Goal: Task Accomplishment & Management: Use online tool/utility

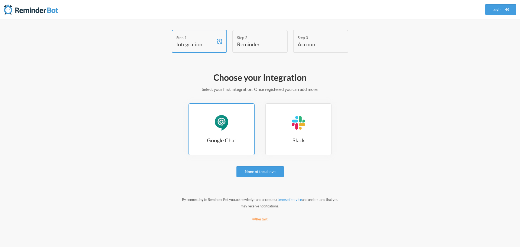
click at [221, 133] on link "Google Chat Google Chat" at bounding box center [222, 129] width 66 height 52
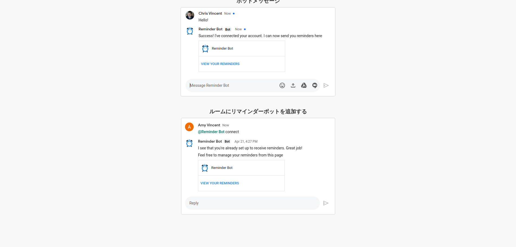
scroll to position [137, 0]
drag, startPoint x: 196, startPoint y: 212, endPoint x: 197, endPoint y: 209, distance: 4.0
click at [196, 212] on img at bounding box center [258, 165] width 154 height 97
click at [198, 204] on img at bounding box center [258, 165] width 154 height 97
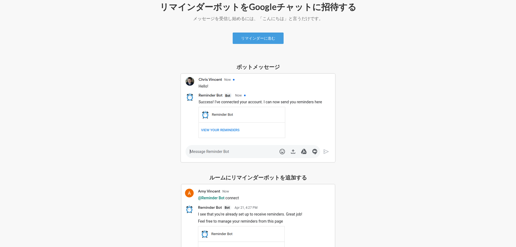
scroll to position [0, 0]
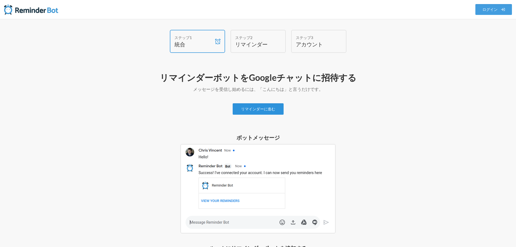
click at [264, 113] on link "リマインダーに進む" at bounding box center [258, 108] width 51 height 11
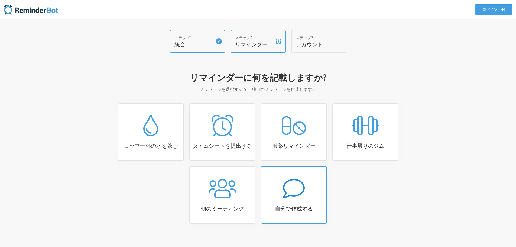
click at [295, 204] on link "自分で作成する" at bounding box center [294, 194] width 66 height 57
select select "07:30:00"
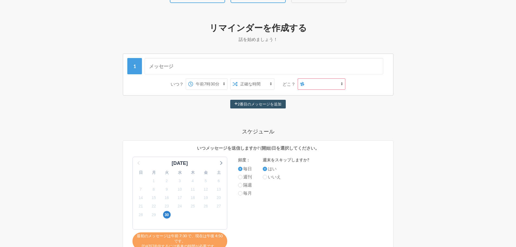
scroll to position [54, 0]
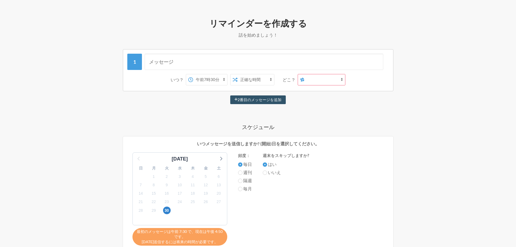
click at [274, 171] on font "いいえ" at bounding box center [274, 172] width 13 height 5
click at [267, 171] on input "いいえ" at bounding box center [265, 172] width 4 height 4
radio input "true"
click at [269, 165] on font "はい" at bounding box center [272, 164] width 9 height 5
click at [267, 165] on input "はい" at bounding box center [265, 164] width 4 height 4
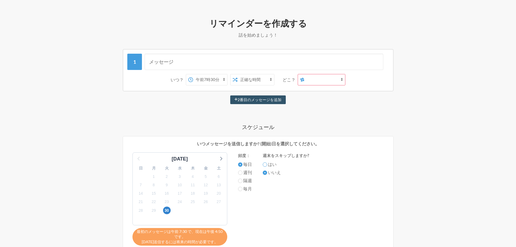
radio input "true"
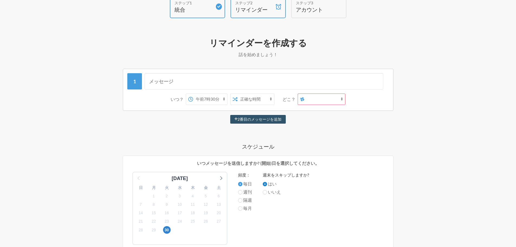
scroll to position [27, 0]
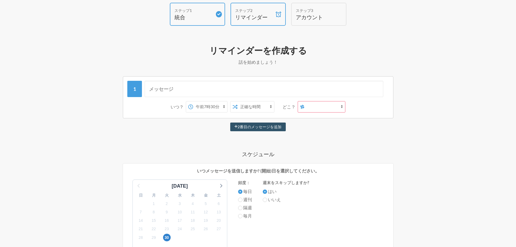
click at [216, 108] on select "午前0時 午前0時15分 午前0時30分 午前0時45分 午前1時 午前1時15分 午前1時30分 午前1時45分 午前2時 午前2時15分 午前2時30分 …" at bounding box center [210, 106] width 34 height 11
select select "11:00:00"
click at [198, 101] on select "午前0時 午前0時15分 午前0時30分 午前0時45分 午前1時 午前1時15分 午前1時30分 午前1時45分 午前2時 午前2時15分 午前2時30分 …" at bounding box center [210, 106] width 34 height 11
click at [253, 108] on select "正確な時間 ランダムタイム" at bounding box center [256, 106] width 37 height 11
click at [242, 101] on select "正確な時間 ランダムタイム" at bounding box center [256, 106] width 37 height 11
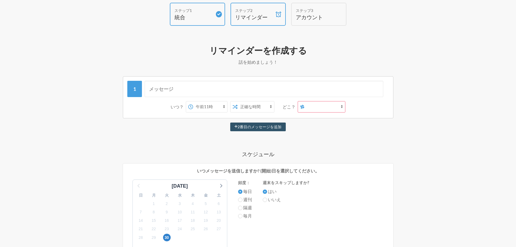
click at [315, 109] on select "[PERSON_NAME]" at bounding box center [325, 106] width 41 height 11
click at [312, 110] on select "[PERSON_NAME]" at bounding box center [325, 106] width 41 height 11
click at [305, 108] on icon at bounding box center [302, 107] width 4 height 4
click at [306, 108] on select "[PERSON_NAME]" at bounding box center [325, 106] width 41 height 11
click at [317, 108] on select "[PERSON_NAME]" at bounding box center [325, 106] width 41 height 11
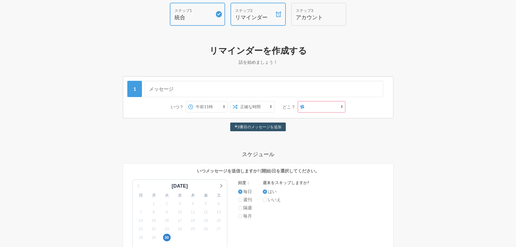
select select "spaces/944drkAAAAE"
click at [308, 101] on select "[PERSON_NAME]" at bounding box center [325, 106] width 41 height 11
click at [264, 128] on font "2番目のメッセージを追加" at bounding box center [260, 127] width 44 height 5
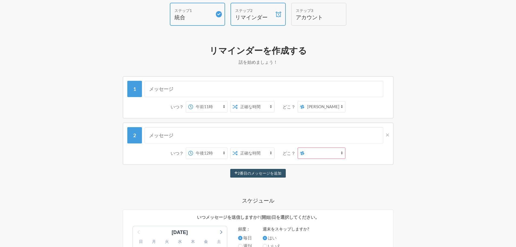
click at [212, 157] on select "午前0時 午前0時15分 午前0時30分 午前0時45分 午前1時 午前1時15分 午前1時30分 午前1時45分 午前2時 午前2時15分 午前2時30分 …" at bounding box center [210, 153] width 34 height 11
select select "17:00:00"
click at [198, 148] on select "午前0時 午前0時15分 午前0時30分 午前0時45分 午前1時 午前1時15分 午前1時30分 午前1時45分 午前2時 午前2時15分 午前2時30分 …" at bounding box center [210, 153] width 34 height 11
click at [273, 154] on select "正確な時間 ランダムタイム" at bounding box center [256, 153] width 37 height 11
click at [242, 148] on select "正確な時間 ランダムタイム" at bounding box center [256, 153] width 37 height 11
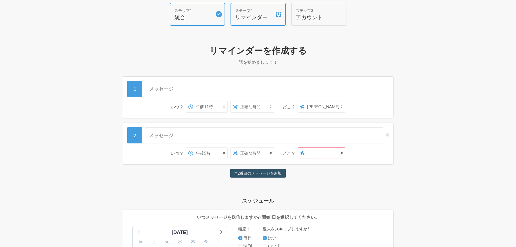
drag, startPoint x: 319, startPoint y: 155, endPoint x: 322, endPoint y: 154, distance: 3.5
click at [322, 154] on select "[PERSON_NAME]" at bounding box center [325, 153] width 41 height 11
select select "spaces/944drkAAAAE"
click at [308, 148] on select "[PERSON_NAME]" at bounding box center [325, 153] width 41 height 11
click at [253, 89] on input "text" at bounding box center [264, 89] width 239 height 16
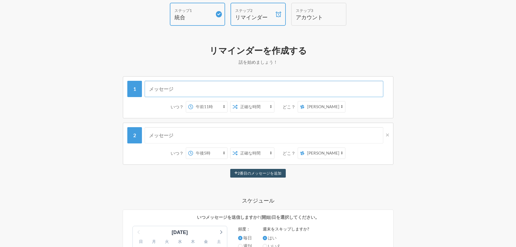
type input "a"
type input "[DATE]はなにを投稿しますか？"
click at [217, 132] on input "text" at bounding box center [264, 135] width 239 height 16
click at [148, 135] on input "投稿できましたか？" at bounding box center [264, 135] width 239 height 16
type input "投稿できましたか？"
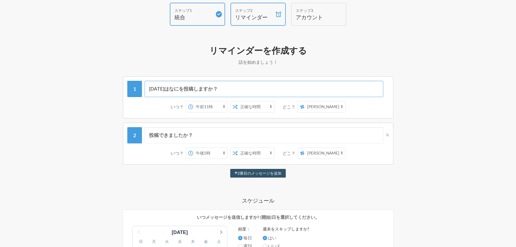
click at [179, 89] on input "[DATE]はなにを投稿しますか？" at bounding box center [264, 89] width 239 height 16
click at [70, 142] on div "ステップ1 統合 ステップ2 リマインダー ステップ3 アカウント リマインダーに何を記載しますか? メッセージを選択するか、独自のメッセージを作成します。 …" at bounding box center [258, 225] width 516 height 467
click at [169, 88] on input "[DATE]は何時にしますか？" at bounding box center [264, 89] width 239 height 16
click at [217, 89] on input "[DATE]はどんな投稿をしますか？" at bounding box center [264, 89] width 239 height 16
type input "[DATE]はどんな投稿をしますか🌟？"
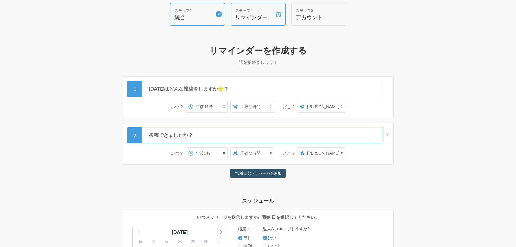
click at [203, 135] on input "投稿できましたか？" at bounding box center [264, 135] width 239 height 16
click at [211, 134] on input "投稿できましたか⏰？" at bounding box center [264, 135] width 239 height 16
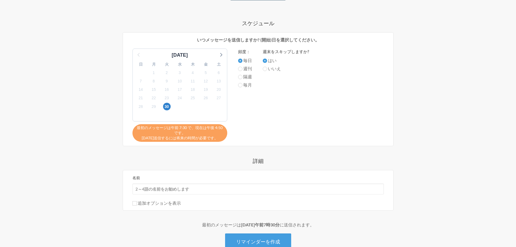
scroll to position [240, 0]
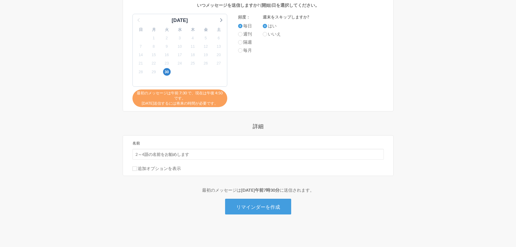
type input "投稿できましたか⏰？"
click at [179, 154] on input "名前" at bounding box center [258, 154] width 251 height 11
click at [172, 156] on input "投稿リマインド" at bounding box center [258, 154] width 251 height 11
type input "投稿リマインダ―"
click at [152, 169] on font "追加オプションを表示" at bounding box center [159, 168] width 43 height 5
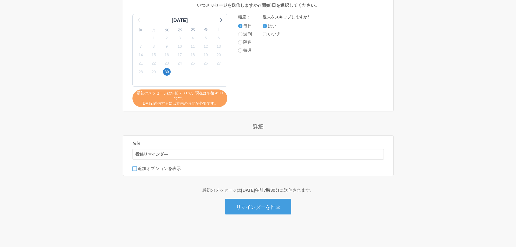
click at [137, 169] on input "追加オプションを表示" at bounding box center [135, 168] width 4 height 4
checkbox input "true"
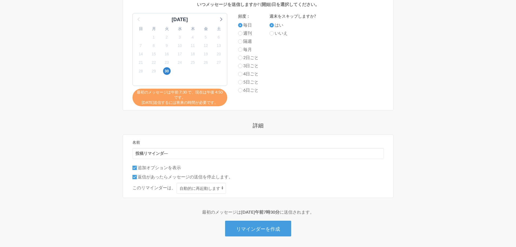
click at [154, 176] on font "返信があったらメッセージの送信を停止します。" at bounding box center [185, 176] width 95 height 5
click at [137, 176] on input "返信があったらメッセージの送信を停止します。" at bounding box center [135, 177] width 4 height 4
checkbox input "false"
click at [155, 170] on font "追加オプションを表示" at bounding box center [159, 167] width 43 height 5
click at [137, 170] on input "追加オプションを表示" at bounding box center [135, 168] width 4 height 4
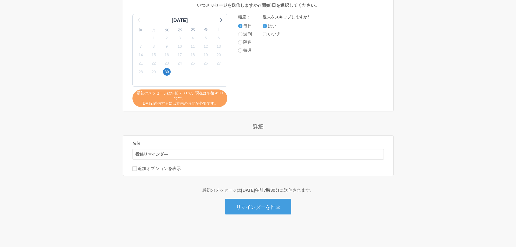
click at [166, 170] on font "追加オプションを表示" at bounding box center [159, 168] width 43 height 5
click at [137, 170] on input "追加オプションを表示" at bounding box center [135, 168] width 4 height 4
checkbox input "true"
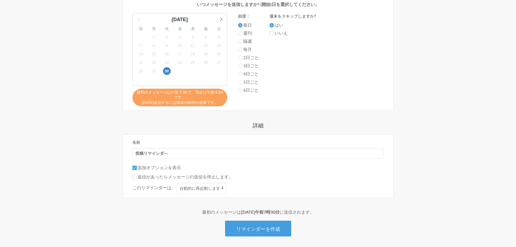
click at [164, 177] on font "返信があったらメッセージの送信を停止します。" at bounding box center [185, 176] width 95 height 5
click at [137, 177] on input "返信があったらメッセージの送信を停止します。" at bounding box center [135, 177] width 4 height 4
click at [164, 177] on font "返信があったらメッセージの送信を停止します。" at bounding box center [185, 176] width 95 height 5
click at [137, 177] on input "返信があったらメッセージの送信を停止します。" at bounding box center [135, 177] width 4 height 4
checkbox input "false"
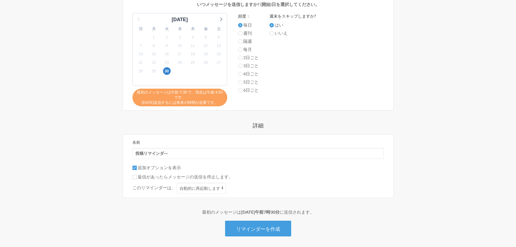
click at [167, 169] on font "追加オプションを表示" at bounding box center [159, 167] width 43 height 5
click at [137, 169] on input "追加オプションを表示" at bounding box center [135, 168] width 4 height 4
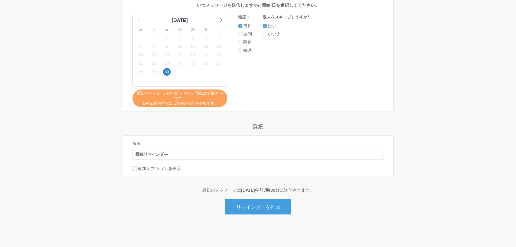
click at [167, 169] on font "追加オプションを表示" at bounding box center [159, 168] width 43 height 5
click at [137, 169] on input "追加オプションを表示" at bounding box center [135, 168] width 4 height 4
checkbox input "true"
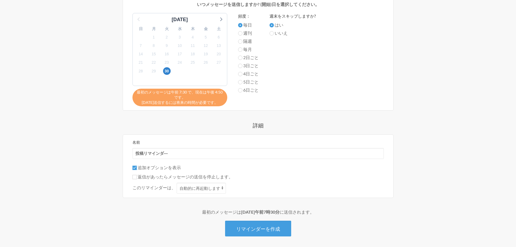
click at [384, 207] on div "[DATE]はどんな投稿をしますか🌟？ いつ？ 午前0時 午前0時15分 午前0時30分 午前0時45分 午前1時 午前1時15分 午前1時30分 午前1時4…" at bounding box center [258, 49] width 314 height 373
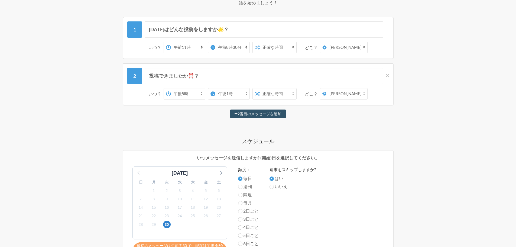
scroll to position [0, 0]
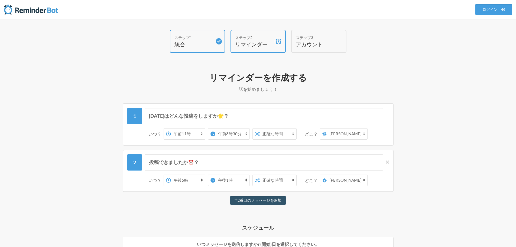
click at [337, 135] on select "[PERSON_NAME]" at bounding box center [347, 133] width 41 height 11
click at [358, 132] on select "[PERSON_NAME]" at bounding box center [347, 133] width 41 height 11
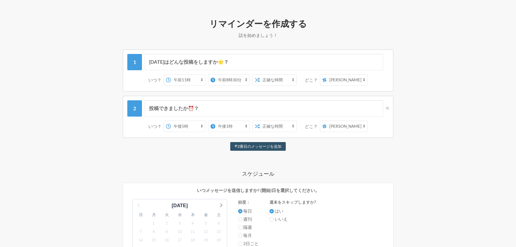
scroll to position [54, 0]
click at [345, 78] on select "[PERSON_NAME]" at bounding box center [347, 79] width 41 height 11
click at [330, 74] on select "[PERSON_NAME]" at bounding box center [347, 79] width 41 height 11
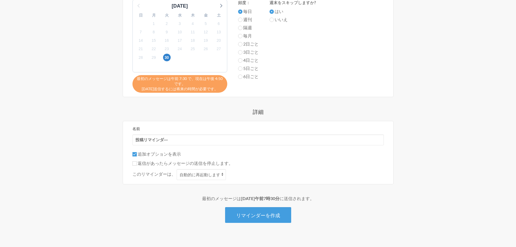
scroll to position [263, 0]
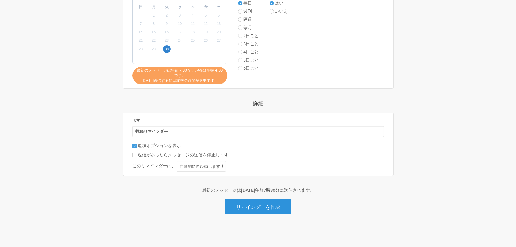
click at [263, 207] on font "リマインダーを作成" at bounding box center [258, 207] width 44 height 6
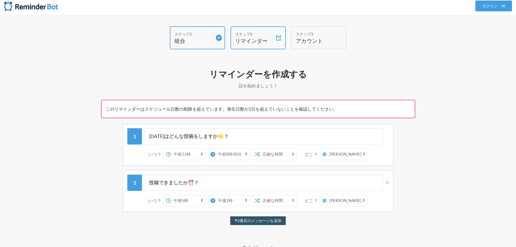
scroll to position [27, 0]
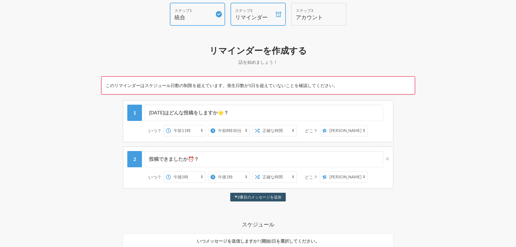
click at [190, 131] on select "午前0時 午前0時15分 午前0時30分 午前0時45分 午前1時 午前1時15分 午前1時30分 午前1時45分 午前2時 午前2時15分 午前2時30分 …" at bounding box center [188, 130] width 34 height 11
click at [232, 132] on select "午前0時 午前0時15分 午前0時30分 午前0時45分 午前1時 午前1時15分 午前1時30分 午前1時45分 午前2時 午前2時15分 午前2時30分 …" at bounding box center [232, 130] width 34 height 11
click at [215, 125] on select "午前0時 午前0時15分 午前0時30分 午前0時45分 午前1時 午前1時15分 午前1時30分 午前1時45分 午前2時 午前2時15分 午前2時30分 …" at bounding box center [232, 130] width 34 height 11
click at [239, 131] on select "午前0時 午前0時15分 午前0時30分 午前0時45分 午前1時 午前1時15分 午前1時30分 午前1時45分 午前2時 午前2時15分 午前2時30分 …" at bounding box center [226, 130] width 34 height 11
select select "11:15:00"
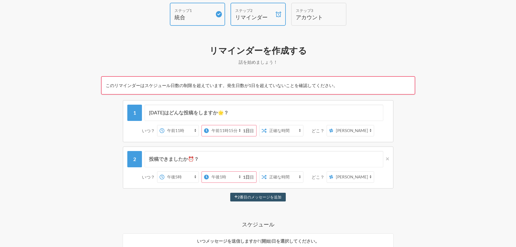
click at [220, 125] on select "午前0時 午前0時15分 午前0時30分 午前0時45分 午前1時 午前1時15分 午前1時30分 午前1時45分 午前2時 午前2時15分 午前2時30分 …" at bounding box center [226, 130] width 34 height 11
click at [235, 178] on select "午前0時 午前0時15分 午前0時30分 午前0時45分 午前1時 午前1時15分 午前1時30分 午前1時45分 午前2時 午前2時15分 午前2時30分 …" at bounding box center [226, 177] width 34 height 11
select select "17:15:00"
click at [220, 172] on select "午前0時 午前0時15分 午前0時30分 午前0時45分 午前1時 午前1時15分 午前1時30分 午前1時45分 午前2時 午前2時15分 午前2時30分 …" at bounding box center [226, 177] width 34 height 11
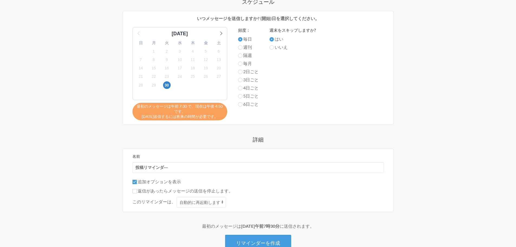
scroll to position [271, 0]
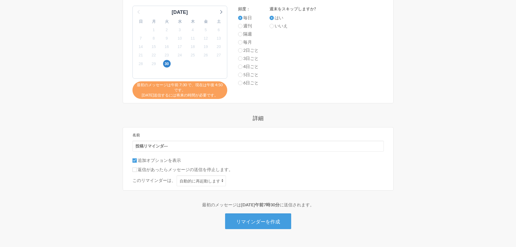
click at [245, 208] on div "最初のメッセージは [DATE]午前7時30分 に送信されます。" at bounding box center [258, 204] width 314 height 7
click at [266, 222] on font "リマインダーを作成" at bounding box center [258, 221] width 44 height 6
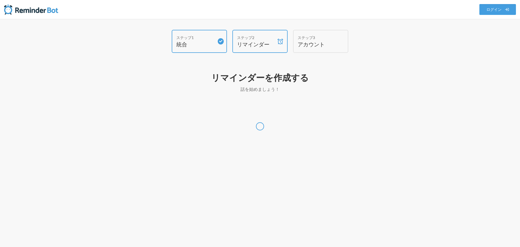
select select "[GEOGRAPHIC_DATA]/[GEOGRAPHIC_DATA]"
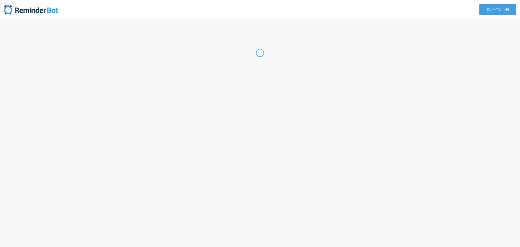
select select "JP"
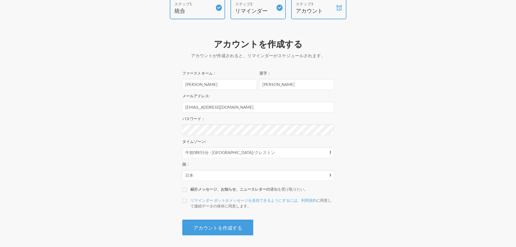
scroll to position [35, 0]
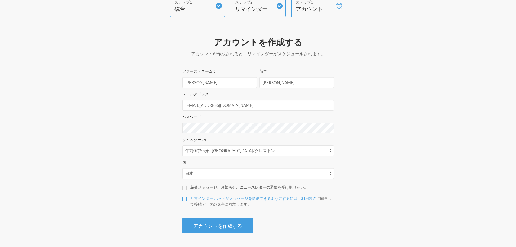
click at [184, 200] on input "リマインダー ボットがメッセージを送信できるようにするには、利用規約 に同意して接続データの保存に同意します 。" at bounding box center [184, 199] width 4 height 4
checkbox input "true"
click at [211, 226] on font "アカウントを作成する" at bounding box center [217, 226] width 49 height 6
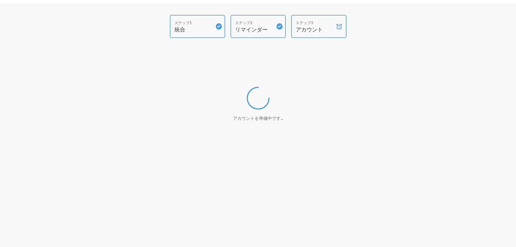
scroll to position [15, 0]
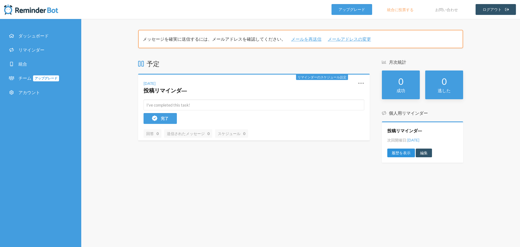
click at [405, 155] on link "履歴を表示" at bounding box center [401, 152] width 28 height 9
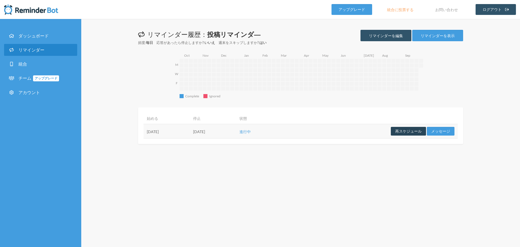
click at [406, 134] on button "再スケジュール" at bounding box center [408, 131] width 35 height 9
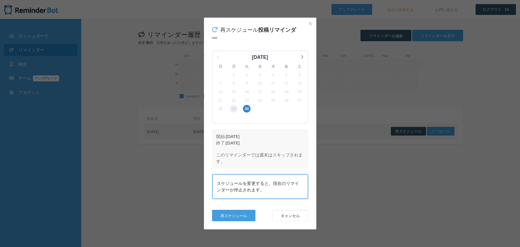
click at [233, 107] on font "29" at bounding box center [234, 108] width 4 height 4
click at [240, 218] on font "再スケジュール" at bounding box center [234, 215] width 27 height 5
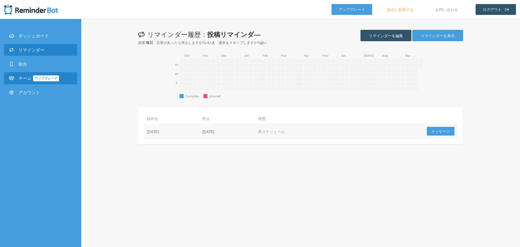
click at [17, 77] on span at bounding box center [12, 77] width 9 height 5
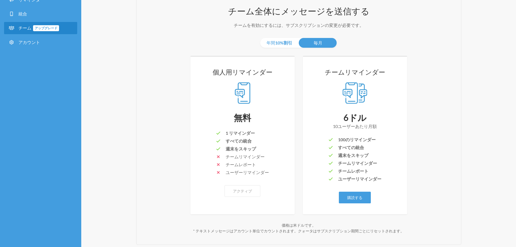
scroll to position [54, 0]
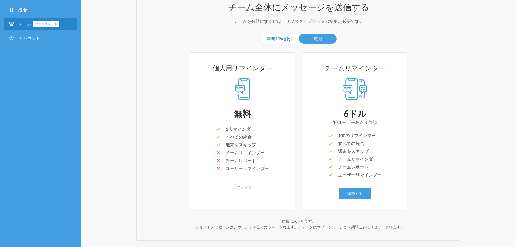
click at [280, 38] on font "10%割引" at bounding box center [283, 38] width 17 height 5
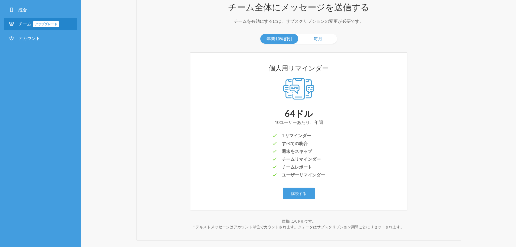
click at [315, 37] on font "毎月" at bounding box center [318, 38] width 9 height 5
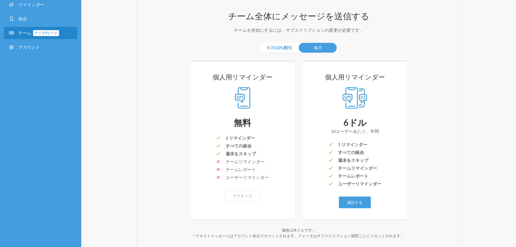
scroll to position [59, 0]
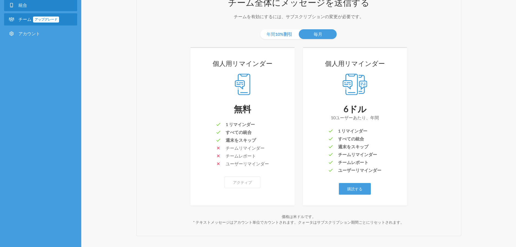
click at [33, 9] on link "統合" at bounding box center [40, 5] width 73 height 12
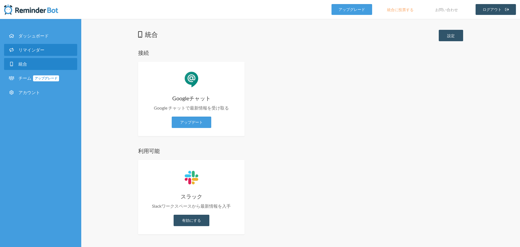
click at [38, 47] on font "リマインダー" at bounding box center [31, 49] width 26 height 5
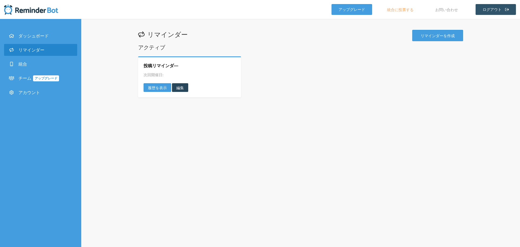
click at [183, 88] on font "編集" at bounding box center [180, 87] width 8 height 5
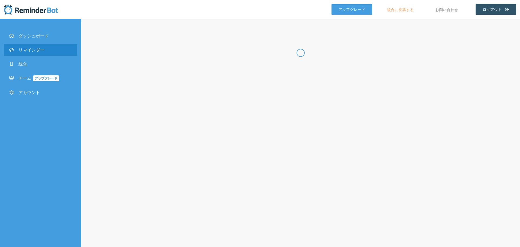
type input "投稿リマインダ―"
checkbox input "true"
checkbox input "false"
select select "11:00:00"
select select "11:15:00"
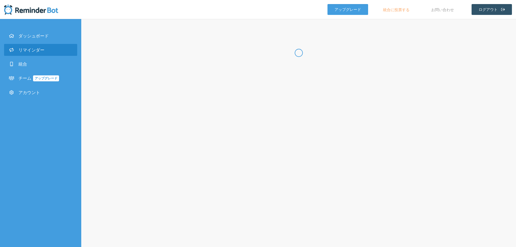
select select "17:00:00"
select select "17:15:00"
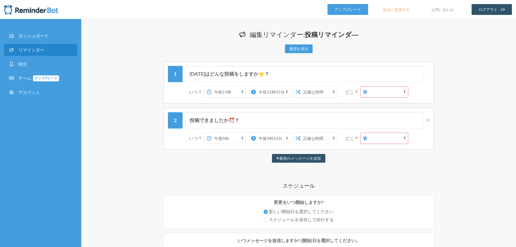
click at [383, 94] on select "[PERSON_NAME]" at bounding box center [387, 91] width 41 height 11
select select "spaces/944drkAAAAE"
click at [371, 86] on select "[PERSON_NAME]" at bounding box center [387, 91] width 41 height 11
click at [393, 136] on select "[PERSON_NAME]" at bounding box center [387, 138] width 41 height 11
select select "spaces/944drkAAAAE"
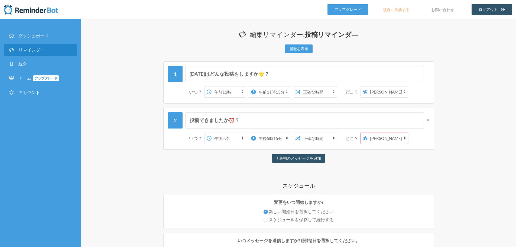
click at [371, 133] on select "[PERSON_NAME]" at bounding box center [387, 138] width 41 height 11
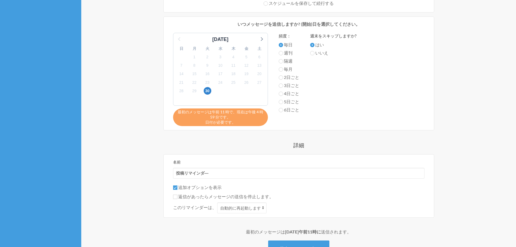
scroll to position [217, 0]
click at [193, 93] on font "29" at bounding box center [194, 91] width 4 height 6
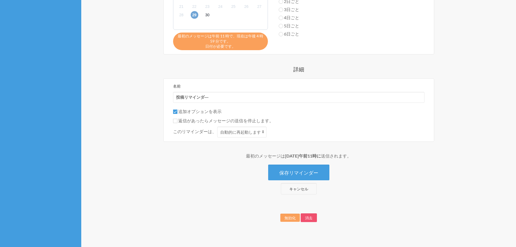
scroll to position [298, 0]
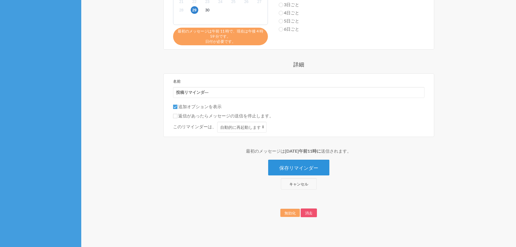
click at [314, 169] on font "保存リマインダー" at bounding box center [298, 168] width 39 height 6
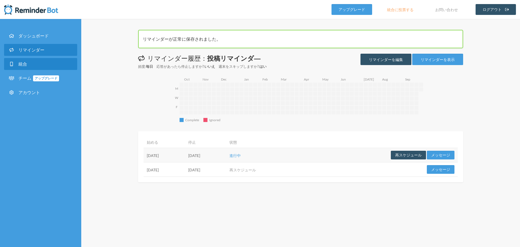
click at [23, 59] on link "統合" at bounding box center [40, 64] width 73 height 12
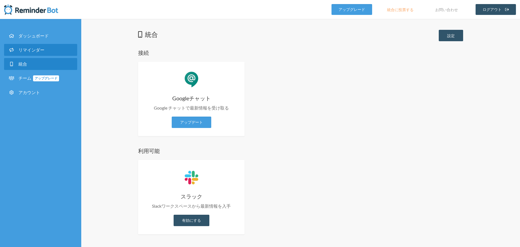
click at [27, 47] on font "リマインダー" at bounding box center [31, 49] width 26 height 5
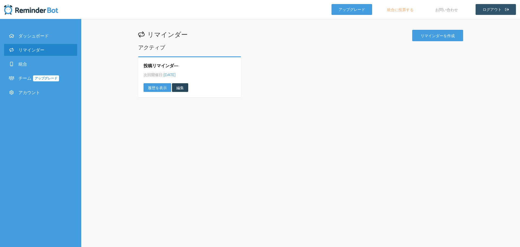
click at [176, 86] on font "編集" at bounding box center [180, 87] width 8 height 5
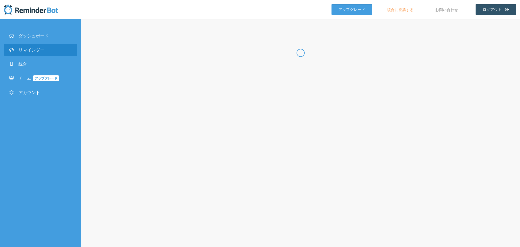
type input "投稿リマインダ―"
checkbox input "true"
checkbox input "false"
select select "11:00:00"
select select "11:15:00"
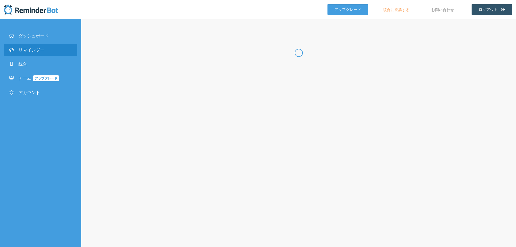
select select "17:00:00"
select select "17:15:00"
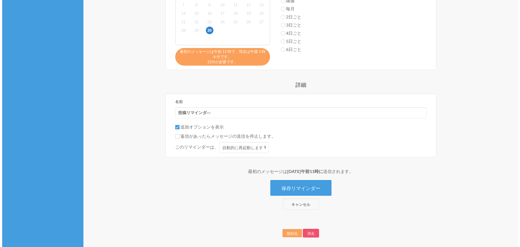
scroll to position [296, 0]
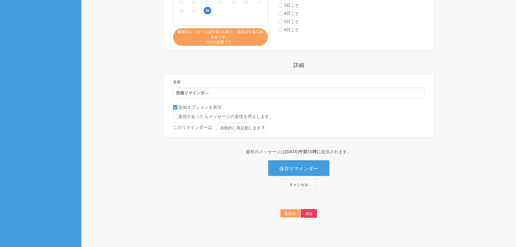
click at [308, 213] on font "消去" at bounding box center [309, 213] width 8 height 5
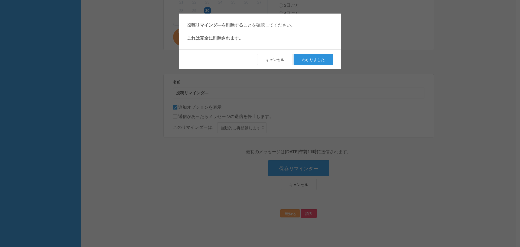
click at [310, 59] on font "わかりました" at bounding box center [313, 59] width 23 height 5
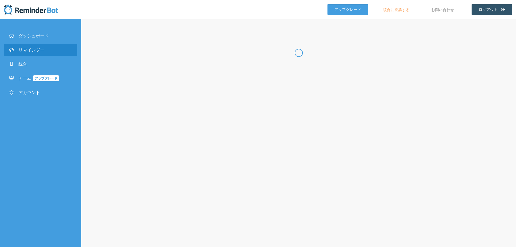
select select "11:30:00"
select select "12:30:00"
